Goal: Book appointment/travel/reservation

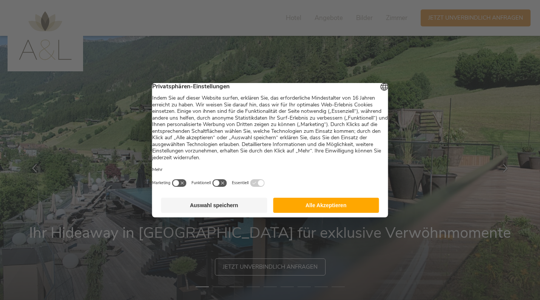
click at [299, 204] on button "Alle Akzeptieren" at bounding box center [326, 205] width 106 height 15
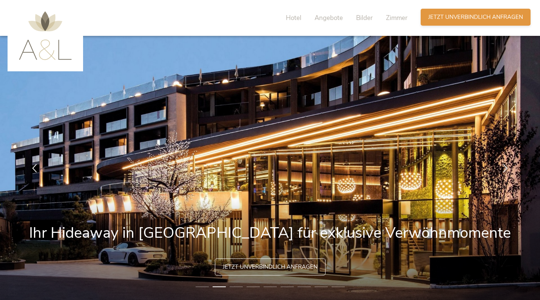
click at [501, 15] on span "Jetzt unverbindlich anfragen" at bounding box center [475, 17] width 95 height 8
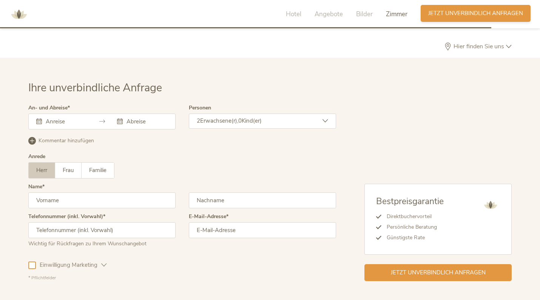
scroll to position [2244, 0]
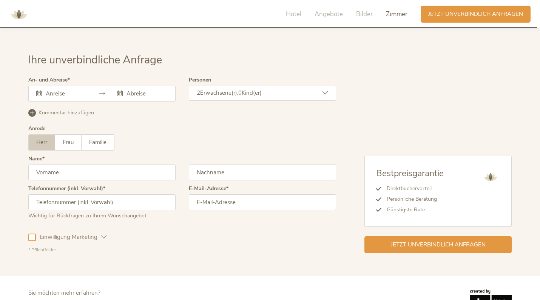
click at [90, 86] on div at bounding box center [101, 94] width 147 height 16
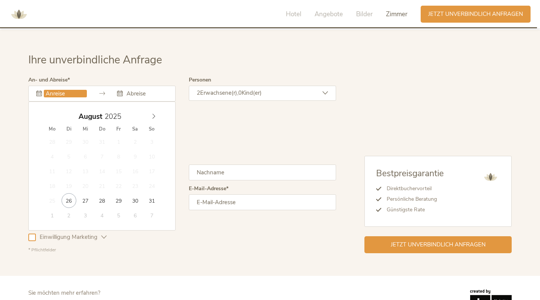
click at [50, 90] on input "text" at bounding box center [65, 94] width 43 height 8
click at [113, 112] on input "2025" at bounding box center [114, 117] width 25 height 10
type input "2026"
click at [126, 112] on span at bounding box center [124, 114] width 5 height 5
click at [46, 110] on span at bounding box center [50, 115] width 13 height 11
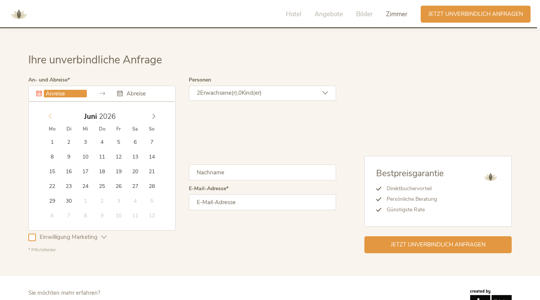
click at [50, 114] on icon at bounding box center [50, 116] width 5 height 5
type input "28.06.2026"
type input "2026"
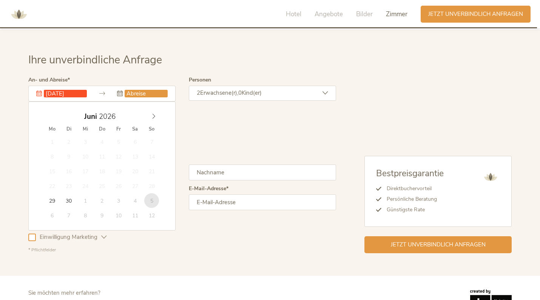
type input "05.07.2026"
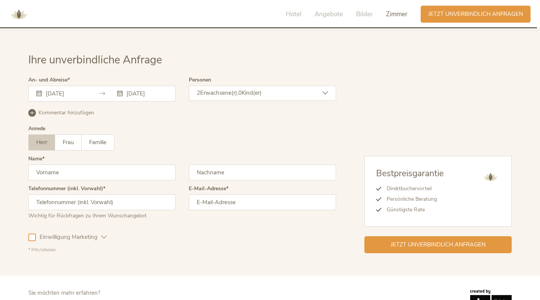
click at [327, 86] on div "2 Erwachsene(r), 0 Kind(er)" at bounding box center [262, 93] width 147 height 15
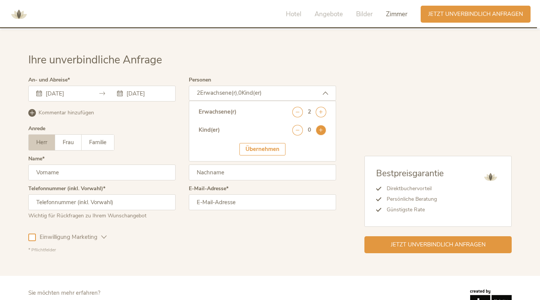
click at [319, 125] on icon at bounding box center [321, 130] width 11 height 11
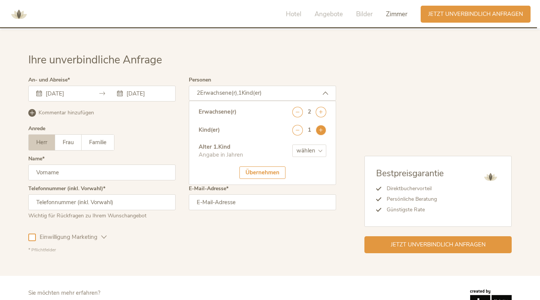
click at [319, 125] on icon at bounding box center [321, 130] width 11 height 11
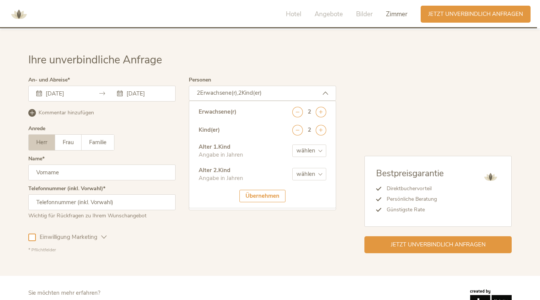
select select "11"
click at [255, 190] on div "Übernehmen" at bounding box center [262, 196] width 46 height 12
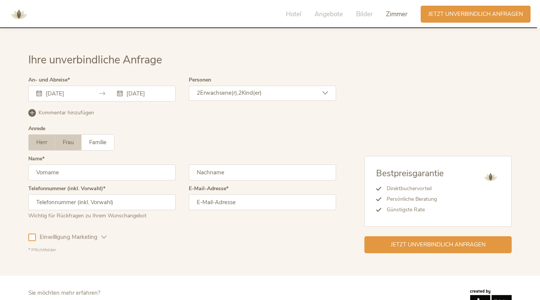
click at [72, 135] on label "Frau" at bounding box center [68, 142] width 26 height 15
type input "Sabrina"
type input "Stoffels"
click at [162, 194] on input "text" at bounding box center [101, 202] width 147 height 16
type input "026349404860"
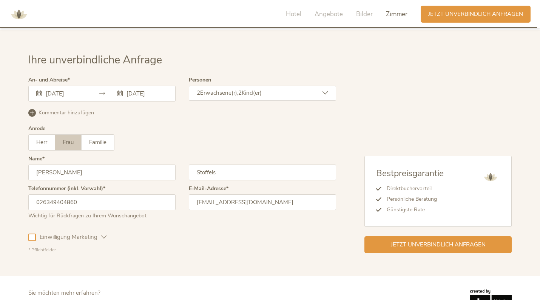
type input "sabrina_stoffels@posteo.de"
click at [31, 234] on div at bounding box center [32, 238] width 8 height 8
click at [433, 240] on span "Jetzt unverbindlich anfragen" at bounding box center [438, 244] width 95 height 8
